Goal: Task Accomplishment & Management: Complete application form

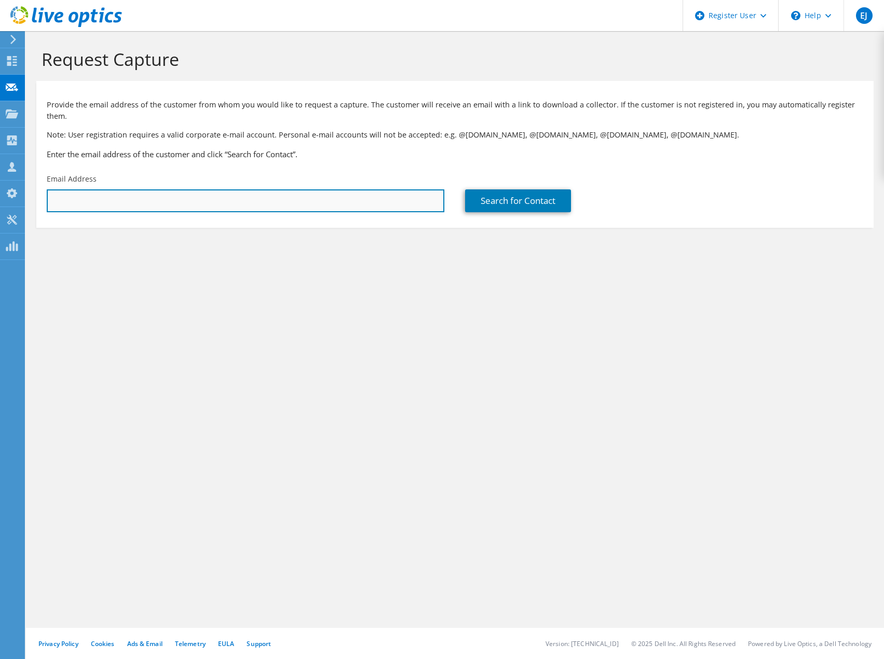
click at [142, 190] on input "text" at bounding box center [246, 201] width 398 height 23
paste input "[EMAIL_ADDRESS][DOMAIN_NAME]"
type input "[EMAIL_ADDRESS][DOMAIN_NAME]"
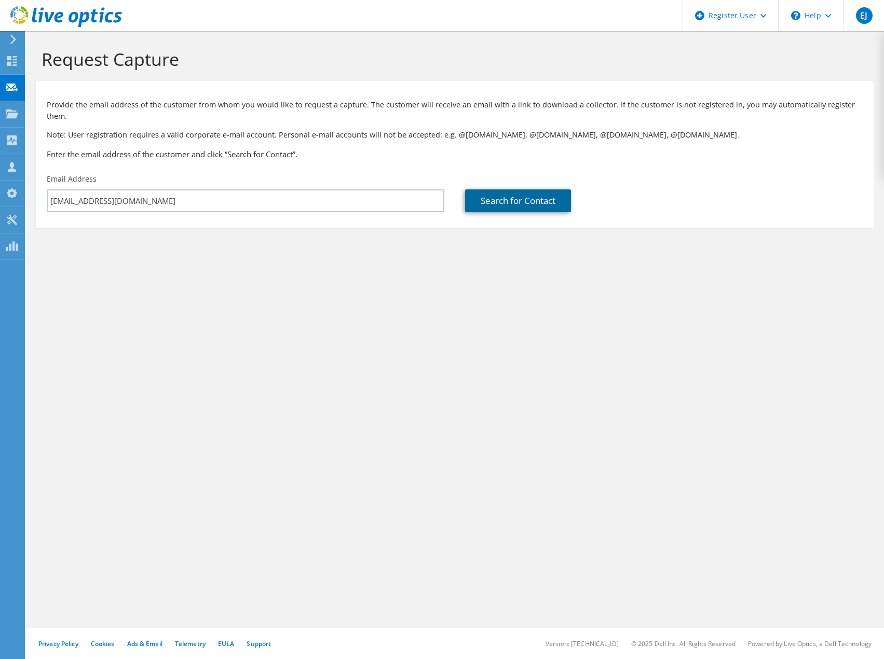
click at [547, 190] on link "Search for Contact" at bounding box center [518, 201] width 106 height 23
type input "[PERSON_NAME] and [PERSON_NAME] Business Institute"
type input "Mark"
type input "[PERSON_NAME]"
type input "[GEOGRAPHIC_DATA]"
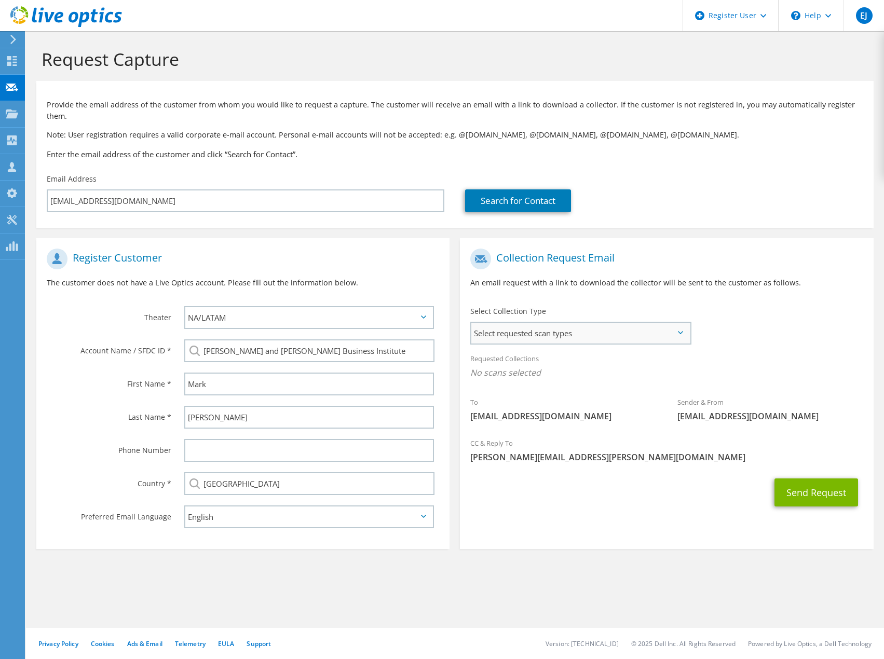
click at [675, 323] on span "Select requested scan types" at bounding box center [581, 333] width 218 height 21
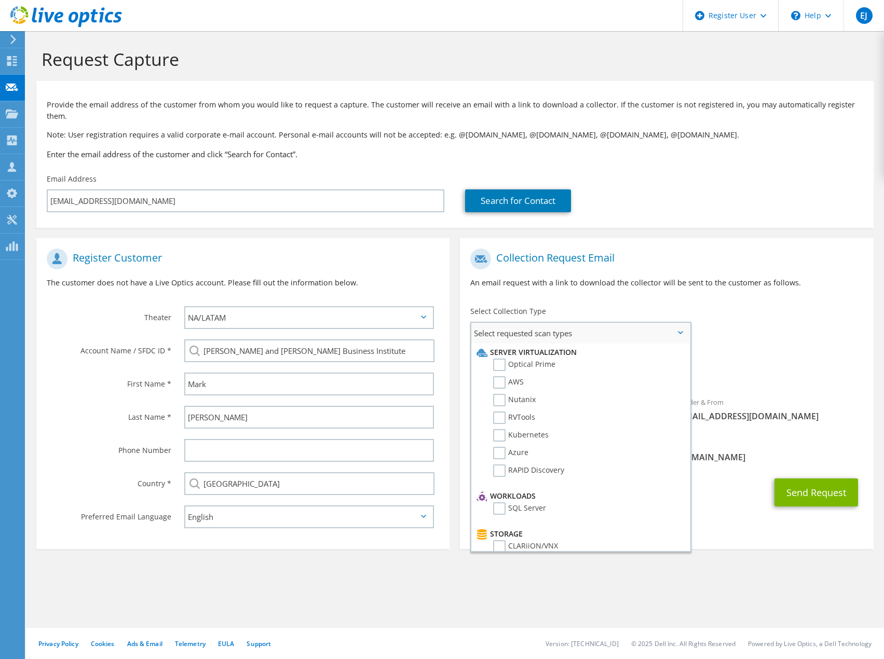
click at [489, 359] on li "Optical Prime" at bounding box center [579, 368] width 210 height 18
click at [497, 359] on label "Optical Prime" at bounding box center [524, 365] width 62 height 12
click at [0, 0] on input "Optical Prime" at bounding box center [0, 0] width 0 height 0
click at [757, 355] on div "Requested Collections No scans selected Optical Prime" at bounding box center [666, 369] width 413 height 42
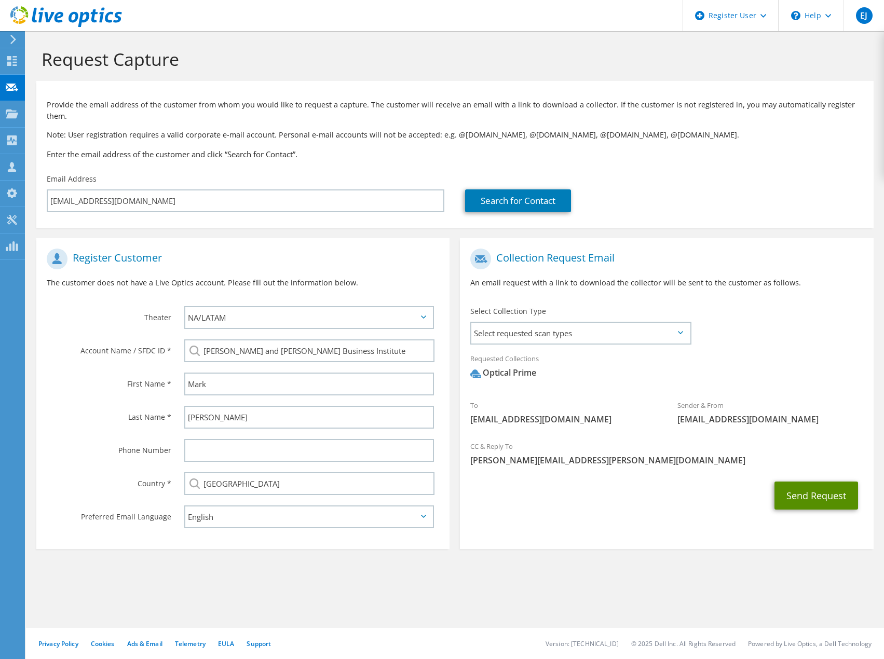
click at [803, 482] on button "Send Request" at bounding box center [817, 496] width 84 height 28
